Goal: Find specific page/section: Find specific page/section

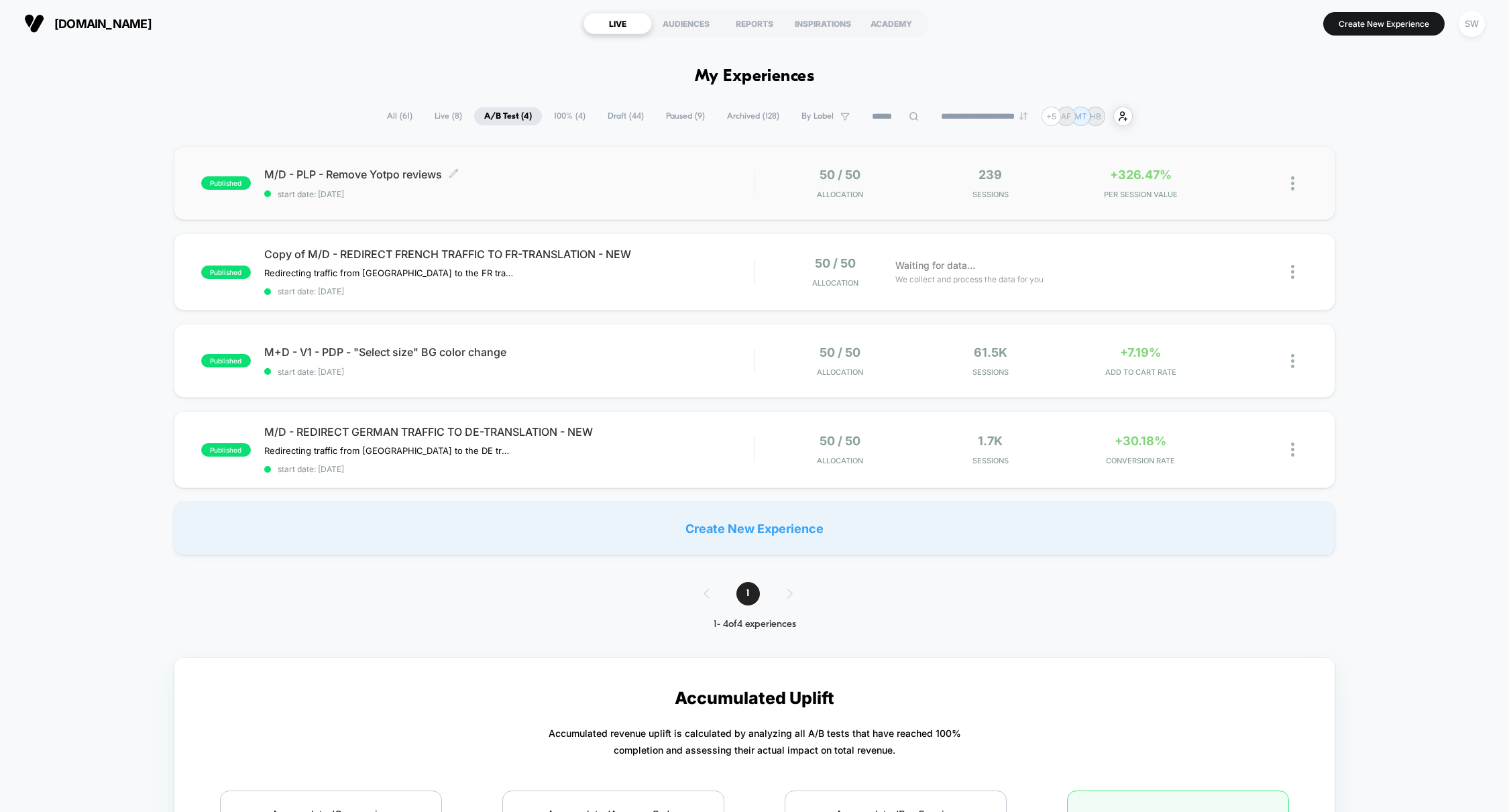
click at [606, 186] on div "M/D - PLP - Remove Yotpo reviews Click to edit experience details Click to edit…" at bounding box center [509, 183] width 490 height 31
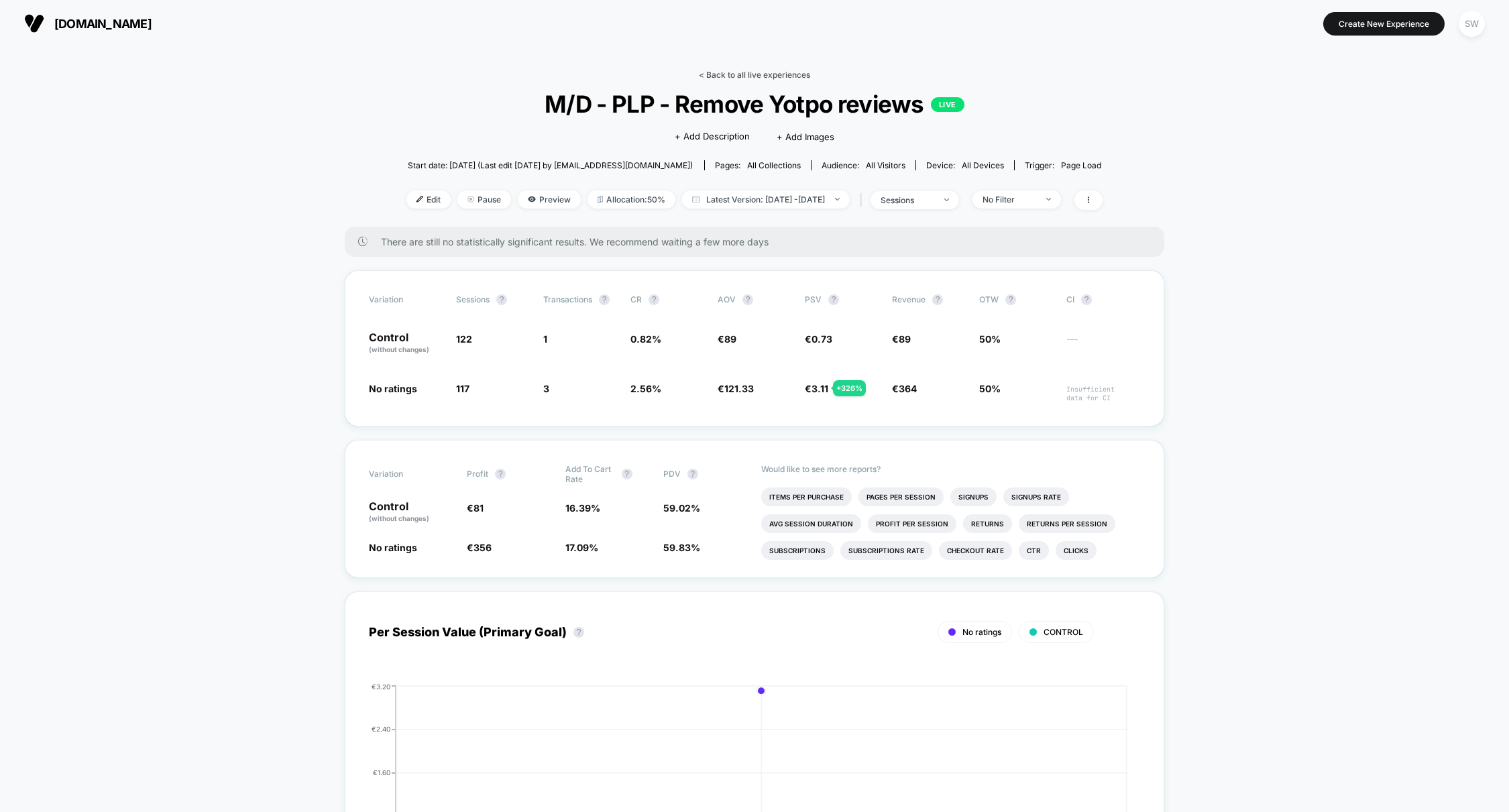
click at [782, 79] on link "< Back to all live experiences" at bounding box center [754, 75] width 111 height 10
